Goal: Task Accomplishment & Management: Use online tool/utility

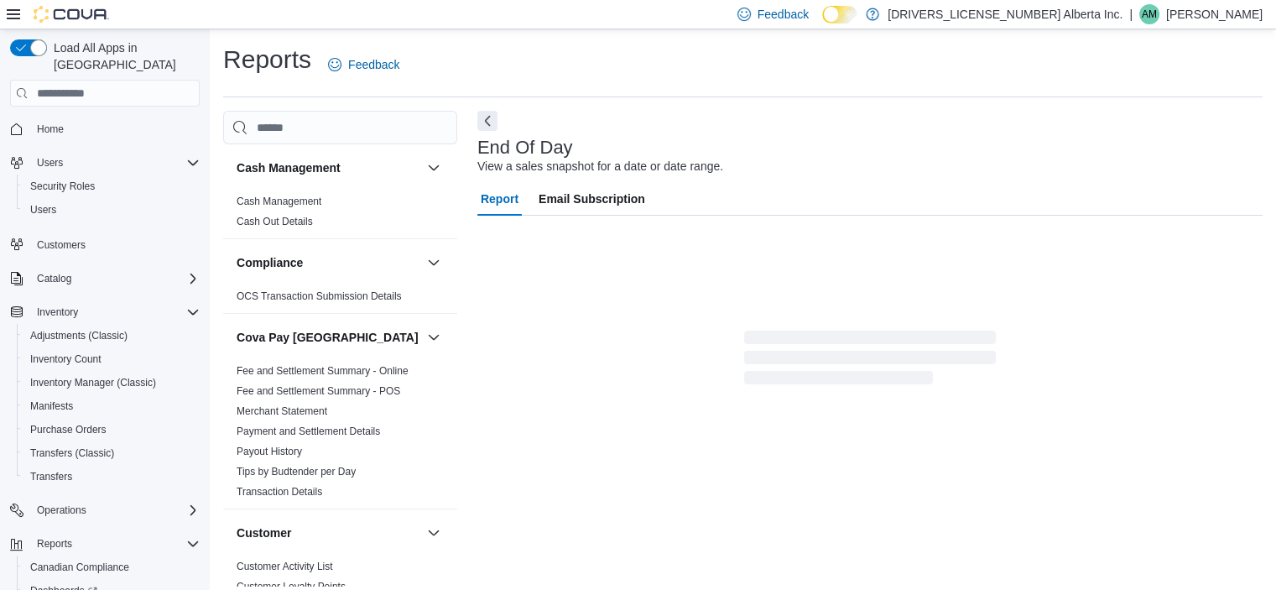
scroll to position [10, 0]
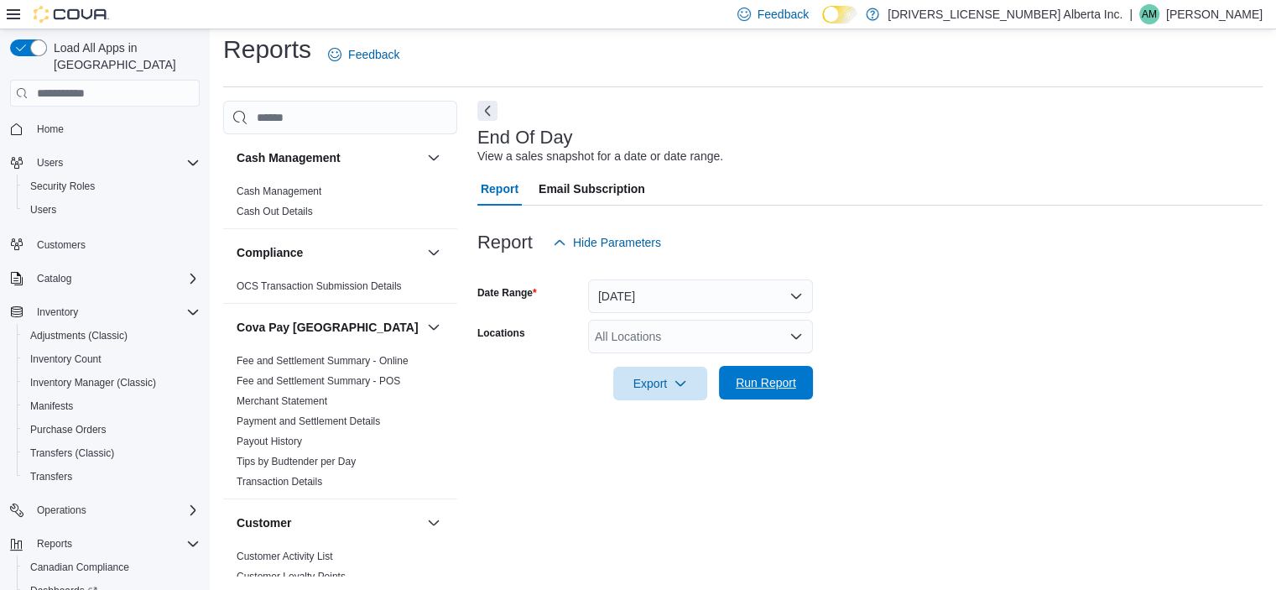
click at [792, 382] on span "Run Report" at bounding box center [766, 382] width 60 height 17
